Goal: Task Accomplishment & Management: Manage account settings

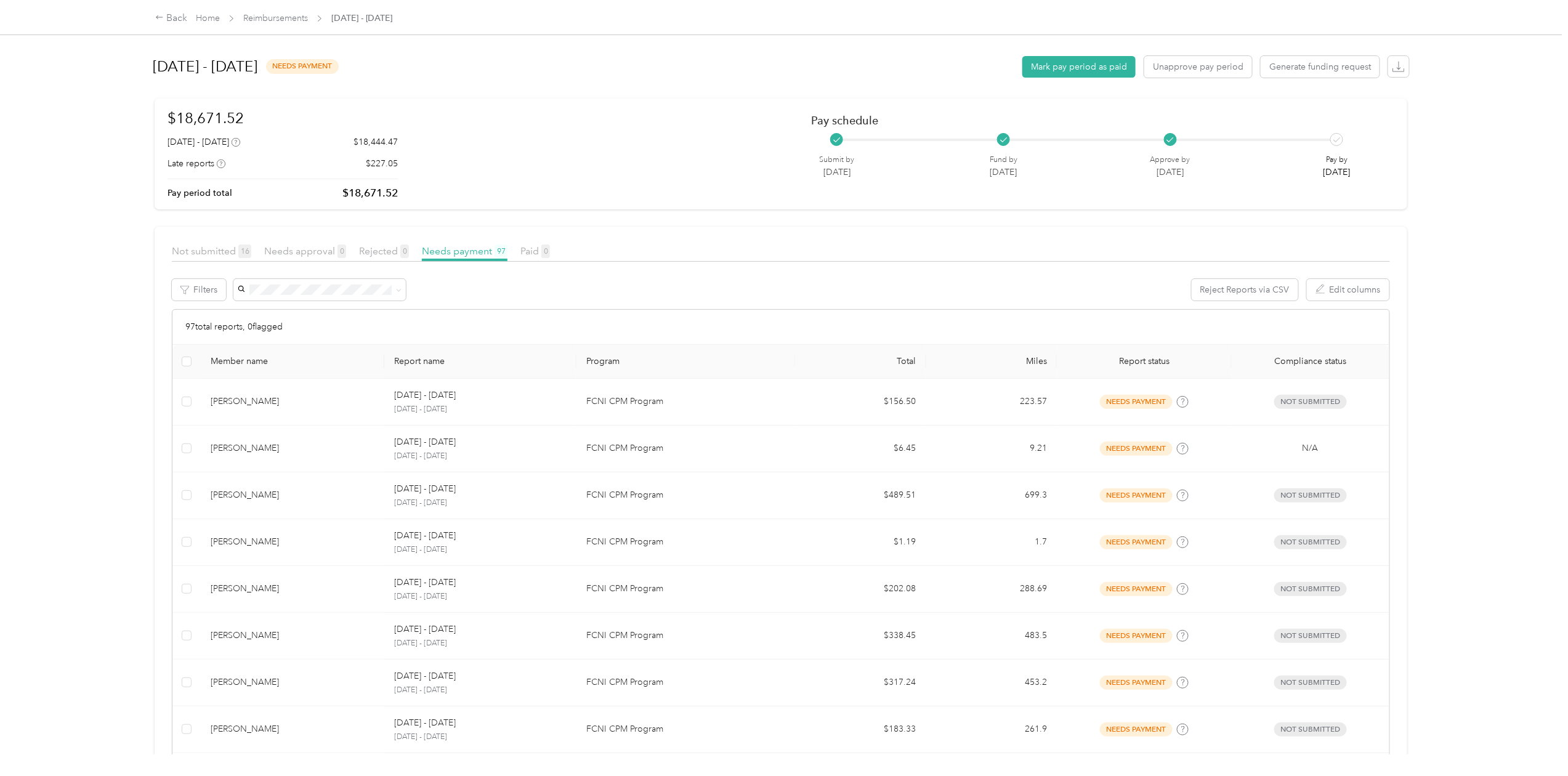
click at [118, 69] on div "Back Home Reimbursements [DATE] - [DATE] [DATE] - [DATE] needs payment Mark pay…" at bounding box center [781, 388] width 1561 height 776
click at [1030, 67] on button "Mark pay period as paid" at bounding box center [1079, 66] width 113 height 21
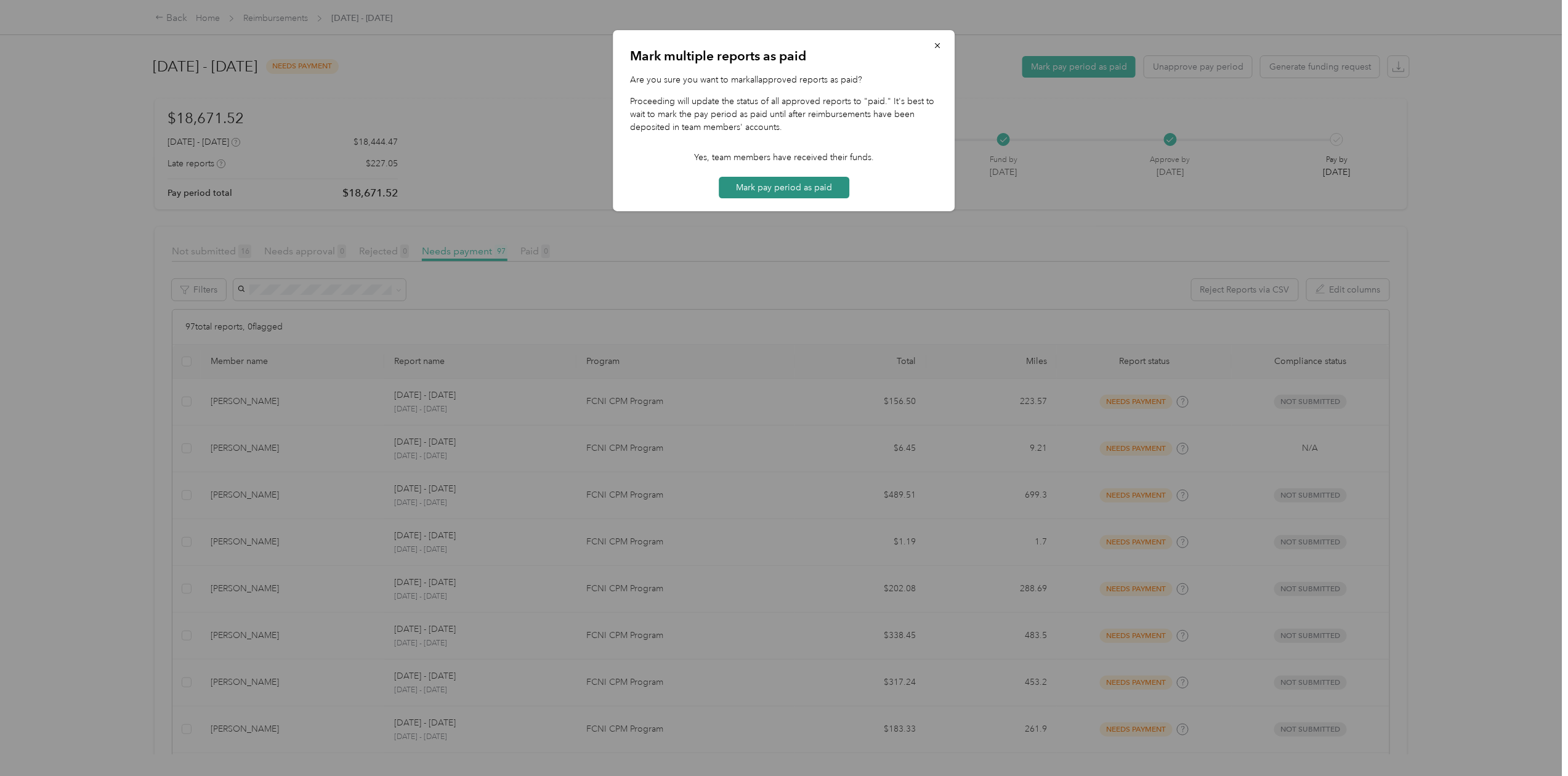
click at [803, 191] on button "Mark pay period as paid" at bounding box center [784, 187] width 130 height 21
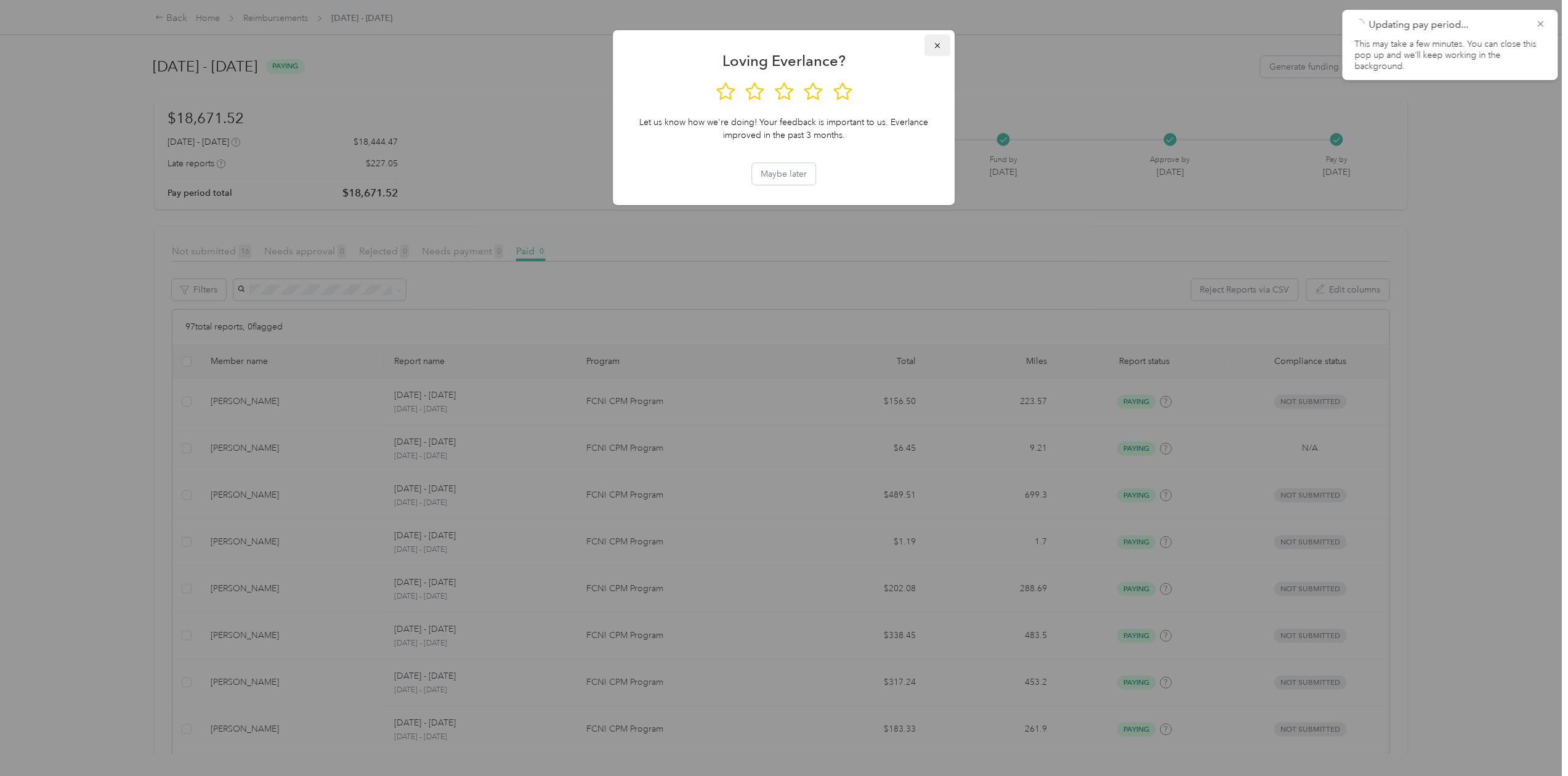
click at [934, 49] on icon "button" at bounding box center [938, 46] width 8 height 8
